Goal: Transaction & Acquisition: Purchase product/service

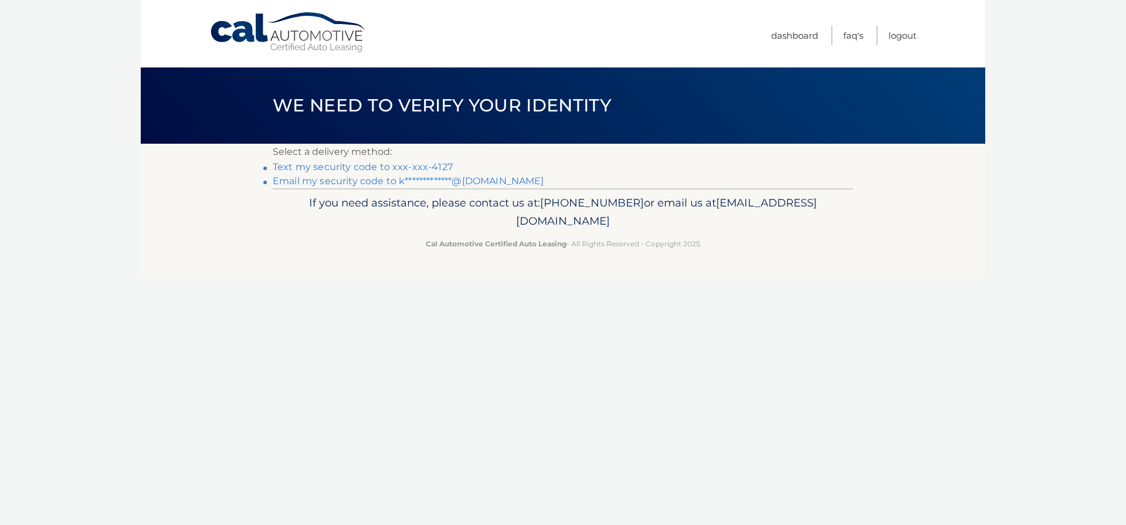
click at [420, 169] on link "Text my security code to xxx-xxx-4127" at bounding box center [363, 166] width 180 height 11
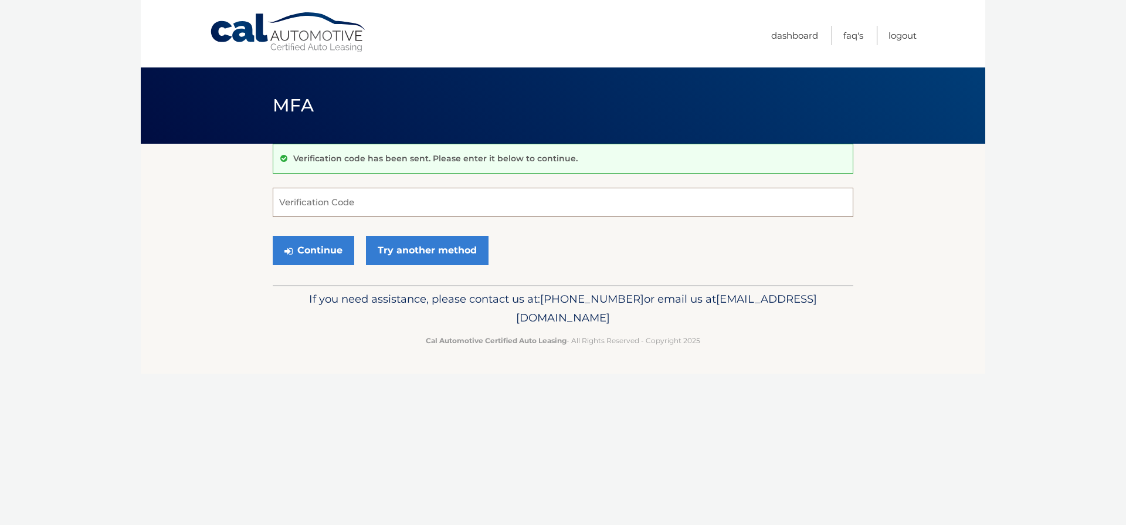
click at [381, 205] on input "Verification Code" at bounding box center [563, 202] width 580 height 29
type input "304125"
click at [330, 252] on button "Continue" at bounding box center [313, 250] width 81 height 29
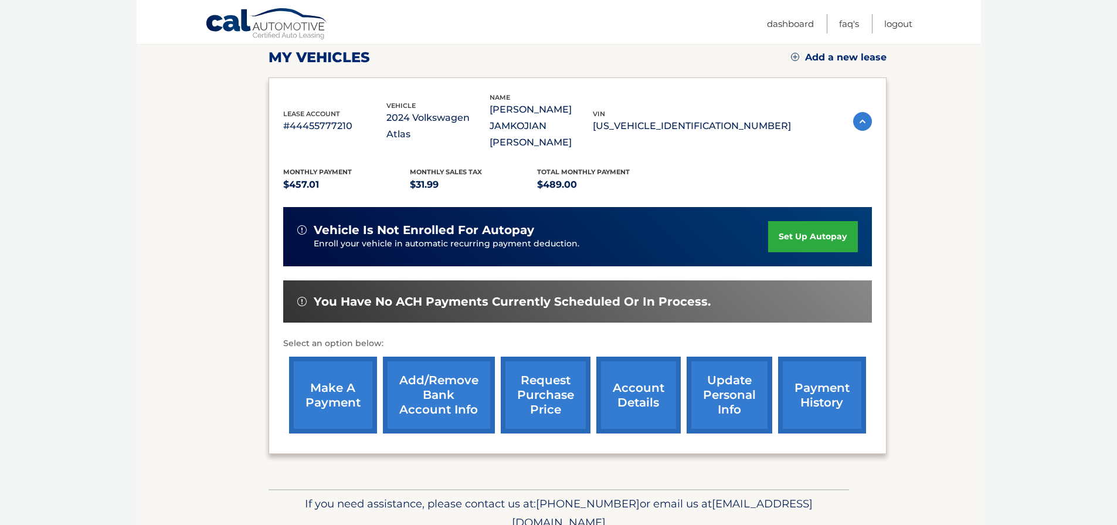
scroll to position [202, 0]
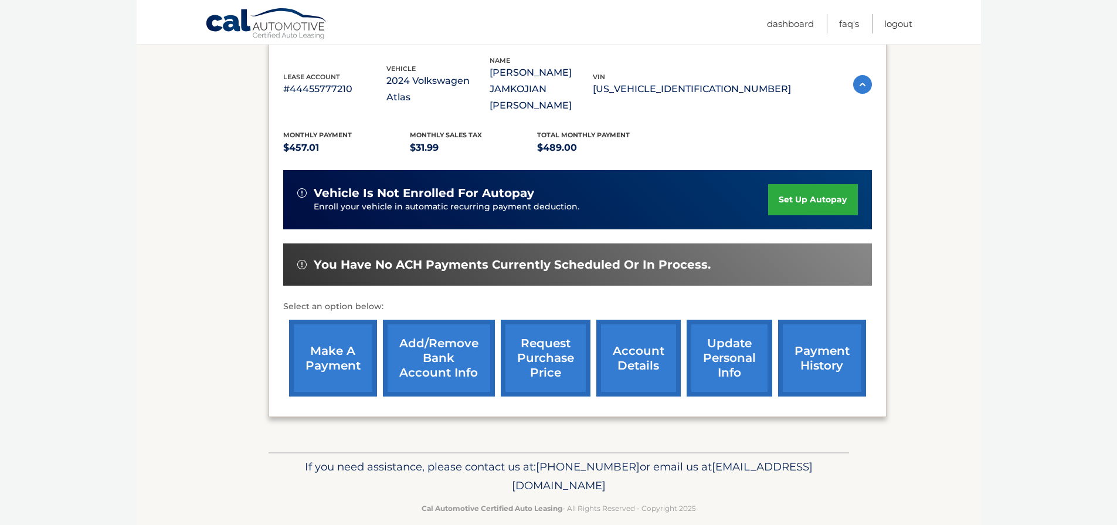
click at [320, 342] on link "make a payment" at bounding box center [333, 358] width 88 height 77
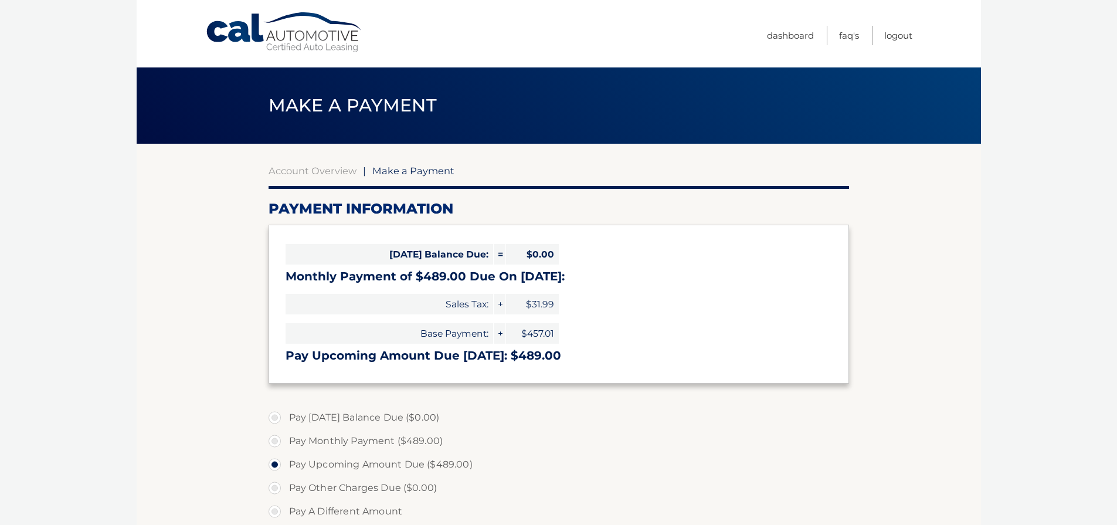
select select "MWQ0M2YzYTQtNmZlYS00ZmNlLWJiY2EtZjIxNjhhNWZiNDlk"
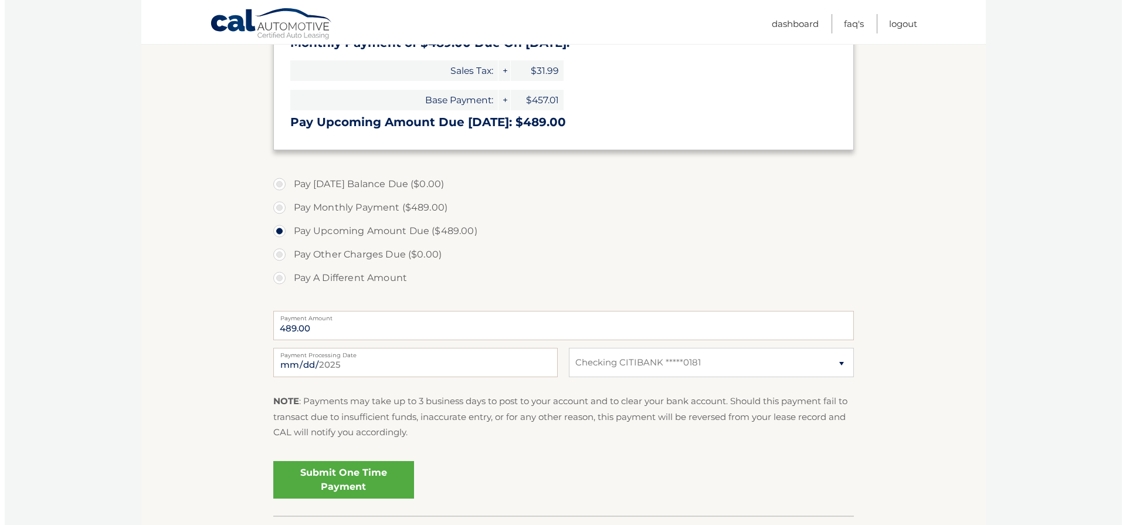
scroll to position [296, 0]
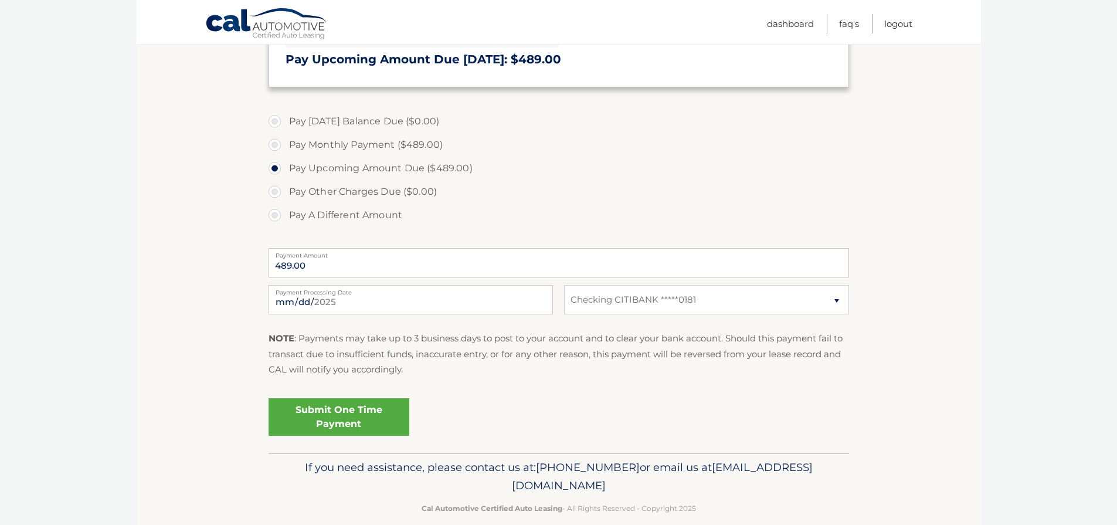
click at [349, 420] on link "Submit One Time Payment" at bounding box center [339, 417] width 141 height 38
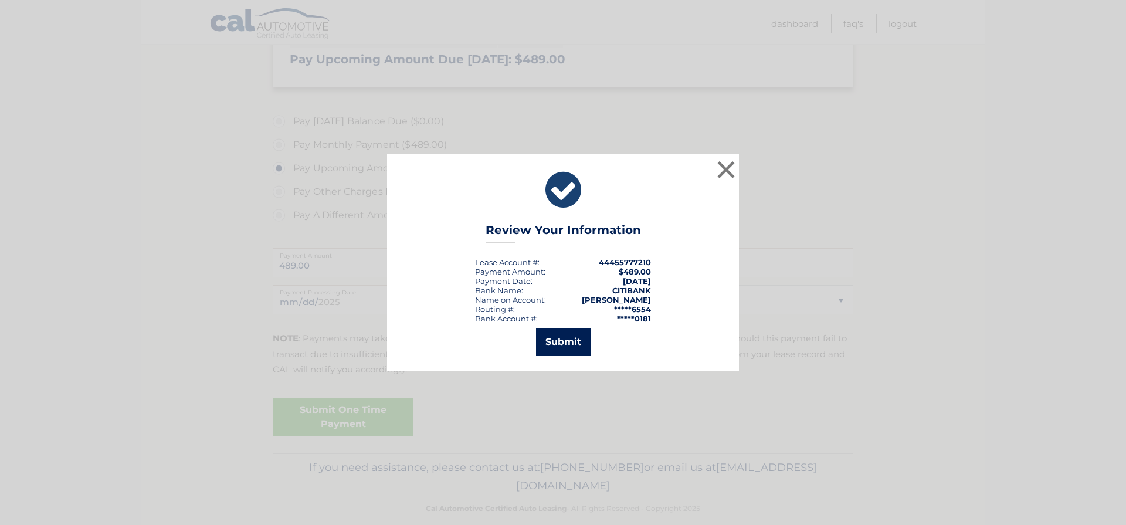
click at [572, 339] on button "Submit" at bounding box center [563, 342] width 55 height 28
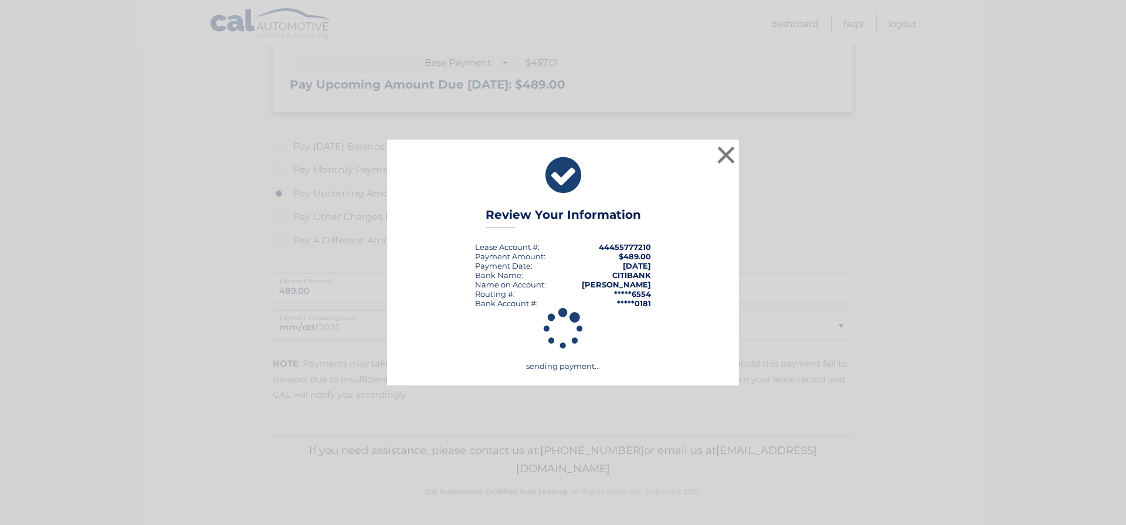
scroll to position [271, 0]
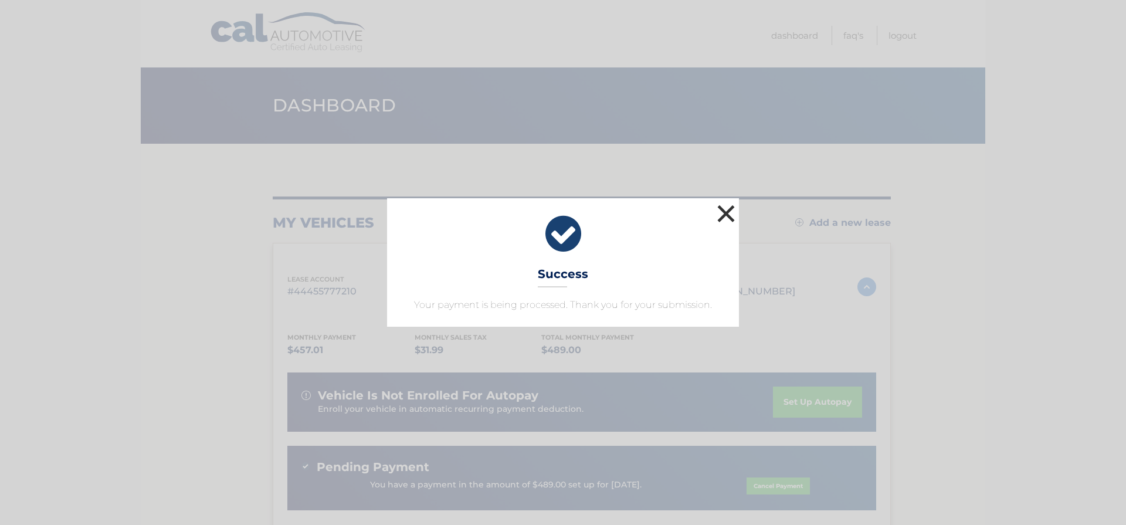
drag, startPoint x: 726, startPoint y: 208, endPoint x: 720, endPoint y: 220, distance: 13.9
click at [727, 208] on button "×" at bounding box center [725, 213] width 23 height 23
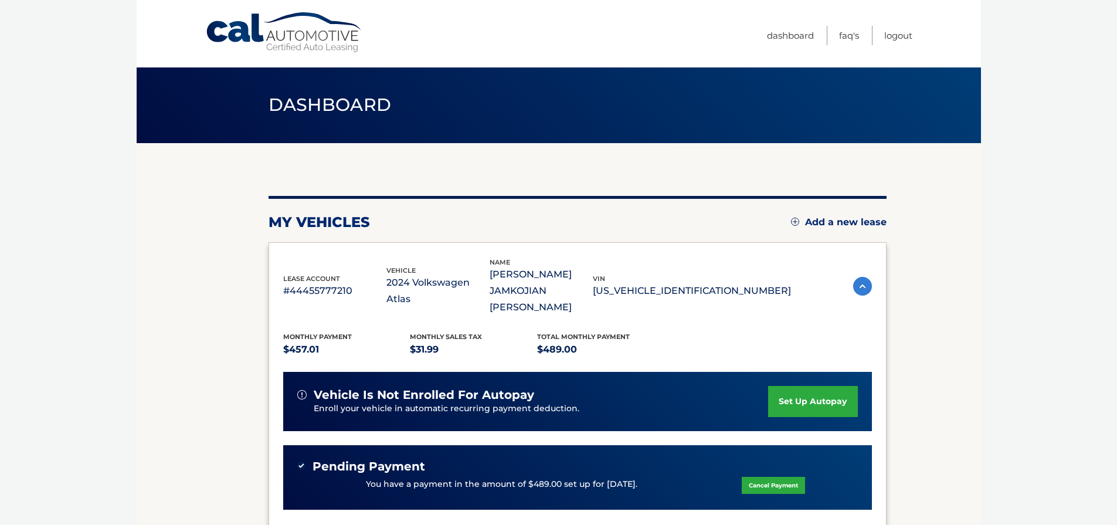
scroll to position [5, 0]
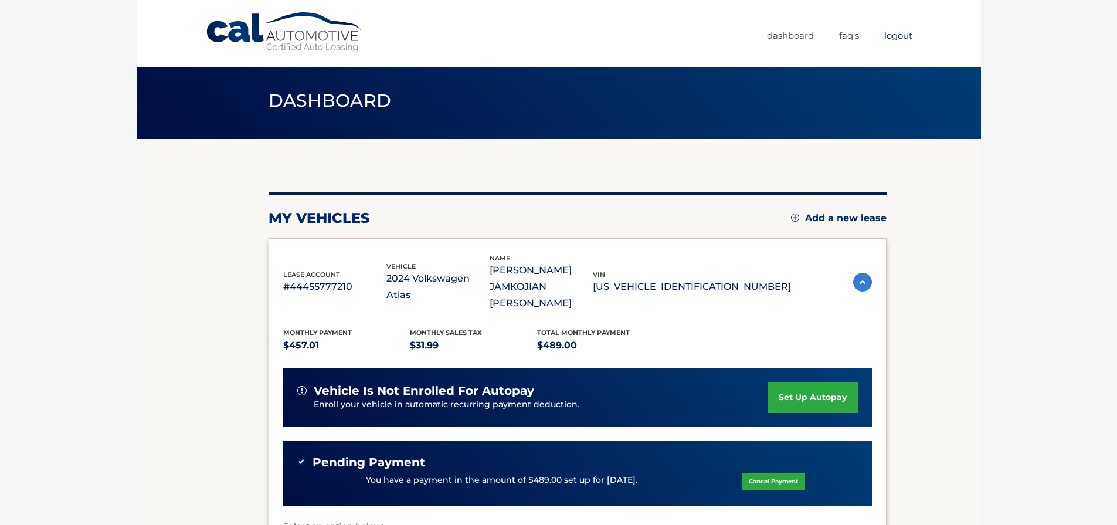
click at [900, 35] on link "Logout" at bounding box center [898, 35] width 28 height 19
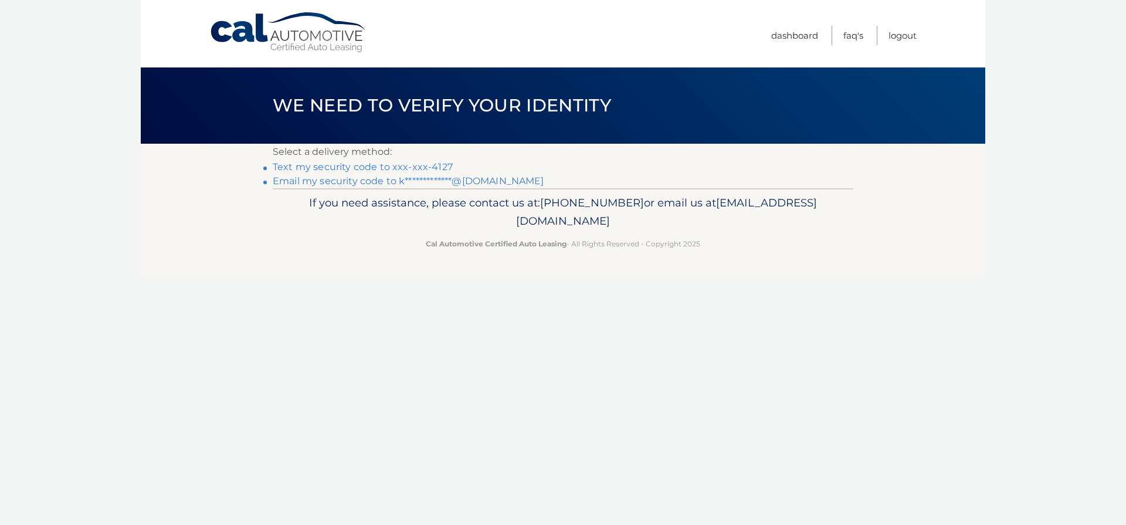
click at [423, 168] on link "Text my security code to xxx-xxx-4127" at bounding box center [363, 166] width 180 height 11
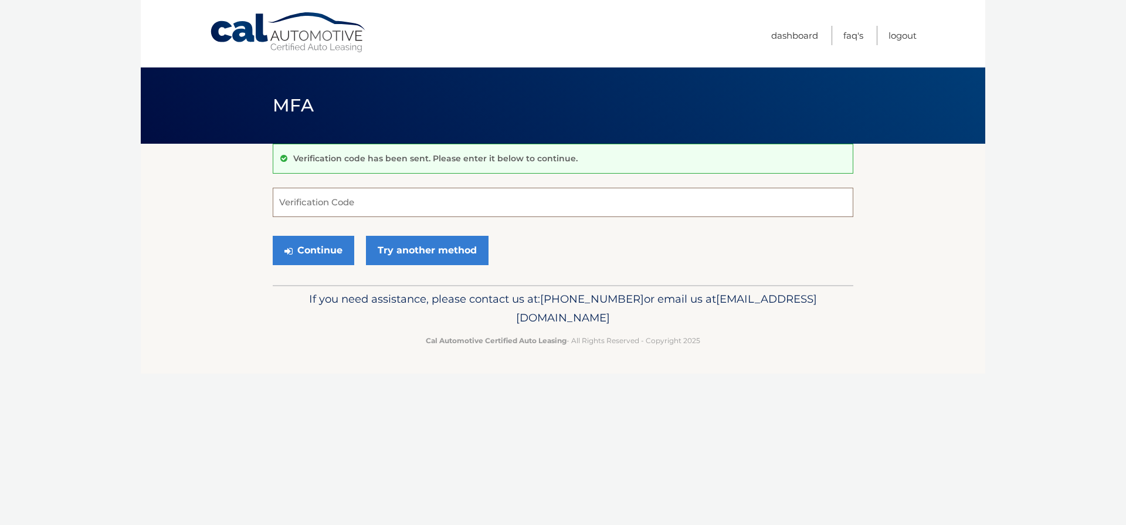
click at [403, 201] on input "Verification Code" at bounding box center [563, 202] width 580 height 29
type input "892278"
click at [320, 254] on button "Continue" at bounding box center [313, 250] width 81 height 29
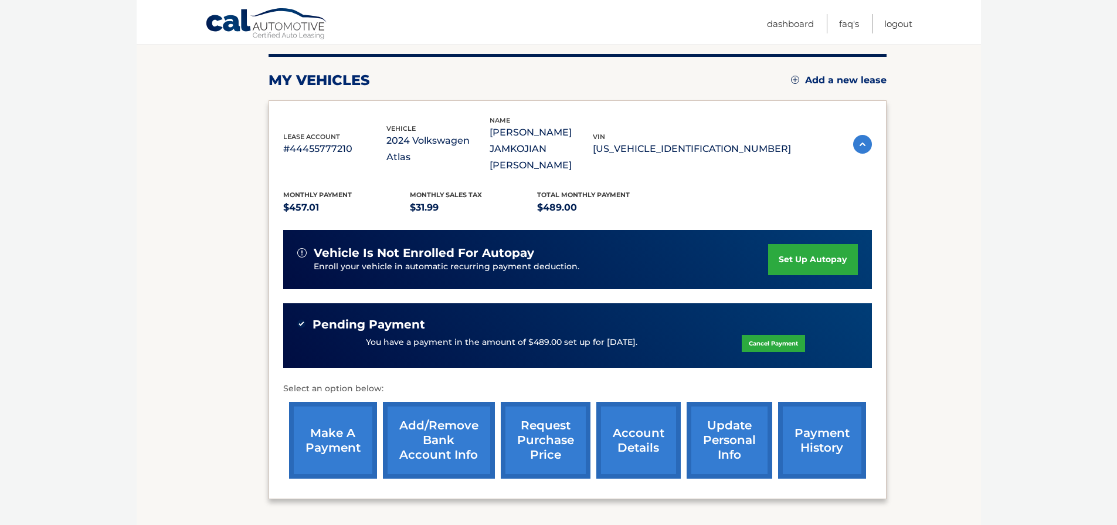
scroll to position [225, 0]
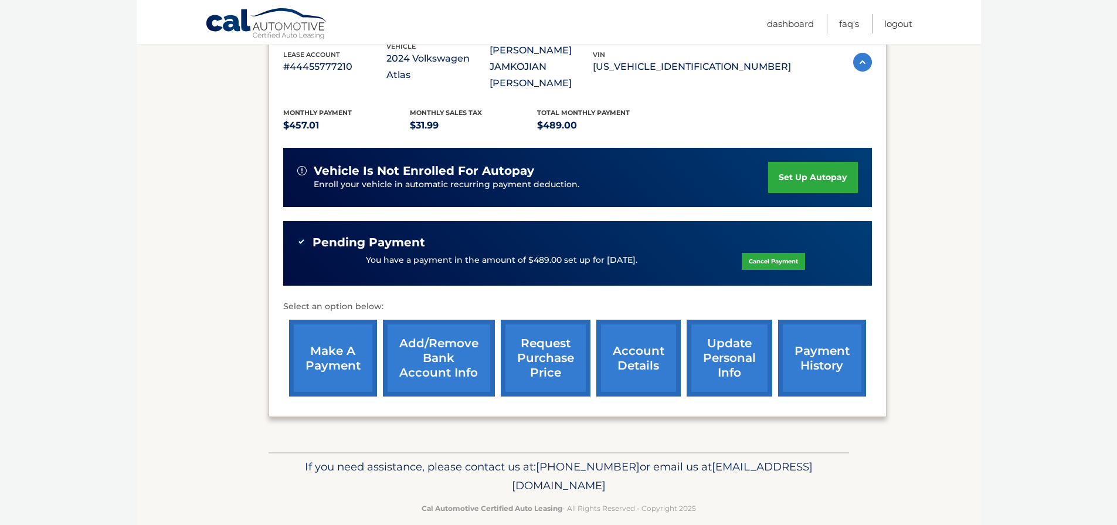
drag, startPoint x: 318, startPoint y: 227, endPoint x: 427, endPoint y: 225, distance: 109.7
click at [427, 235] on div "Pending Payment" at bounding box center [577, 242] width 560 height 15
drag, startPoint x: 366, startPoint y: 246, endPoint x: 465, endPoint y: 249, distance: 99.7
click at [463, 254] on p "You have a payment in the amount of $489.00 set up for [DATE]." at bounding box center [501, 260] width 271 height 13
drag, startPoint x: 515, startPoint y: 258, endPoint x: 541, endPoint y: 256, distance: 25.9
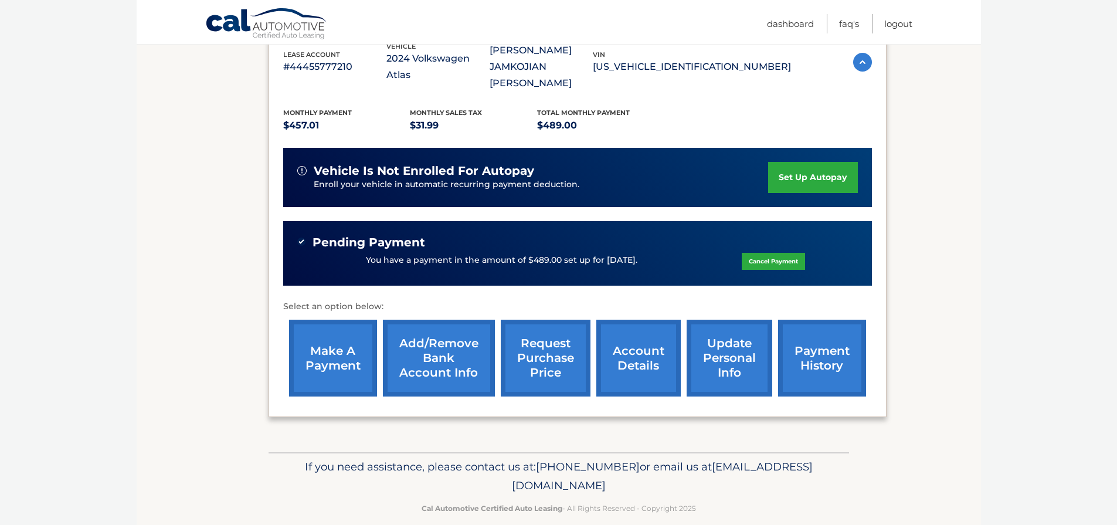
click at [515, 258] on div "Pending Payment You have a payment in the amount of $489.00 set up for [DATE]. …" at bounding box center [577, 253] width 589 height 65
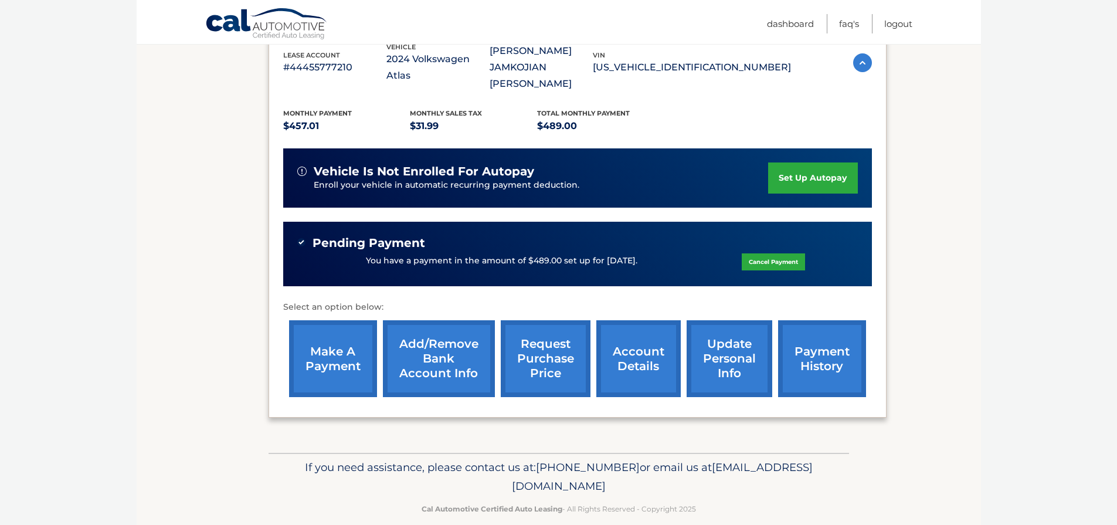
scroll to position [0, 0]
